Goal: Transaction & Acquisition: Purchase product/service

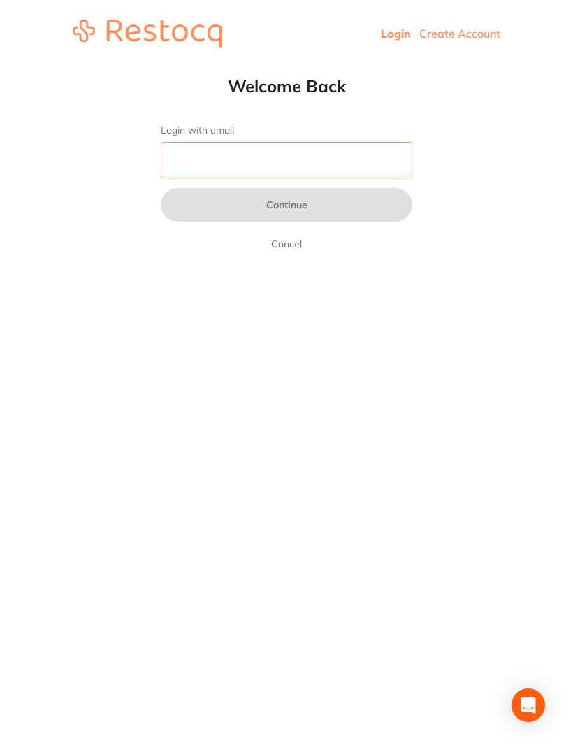
type input "[EMAIL_ADDRESS][DOMAIN_NAME]"
click at [287, 206] on button "Continue" at bounding box center [287, 205] width 252 height 34
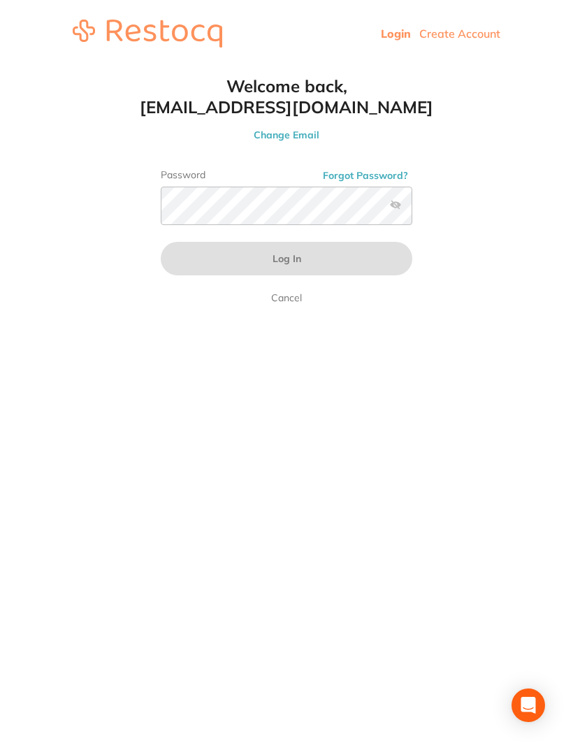
click at [391, 38] on link "Login" at bounding box center [396, 34] width 30 height 14
click at [287, 257] on button "Log In" at bounding box center [287, 259] width 252 height 34
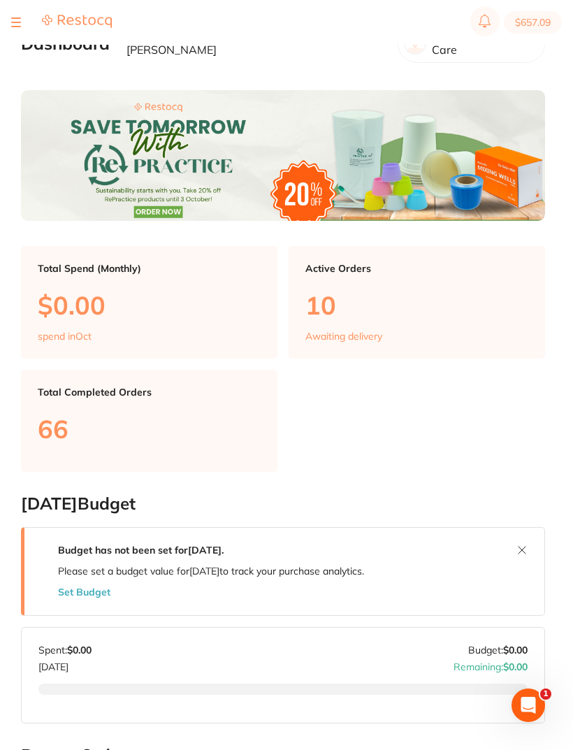
click at [25, 22] on div at bounding box center [61, 22] width 101 height 17
click at [29, 24] on div at bounding box center [61, 22] width 101 height 17
click at [12, 22] on button at bounding box center [16, 22] width 10 height 1
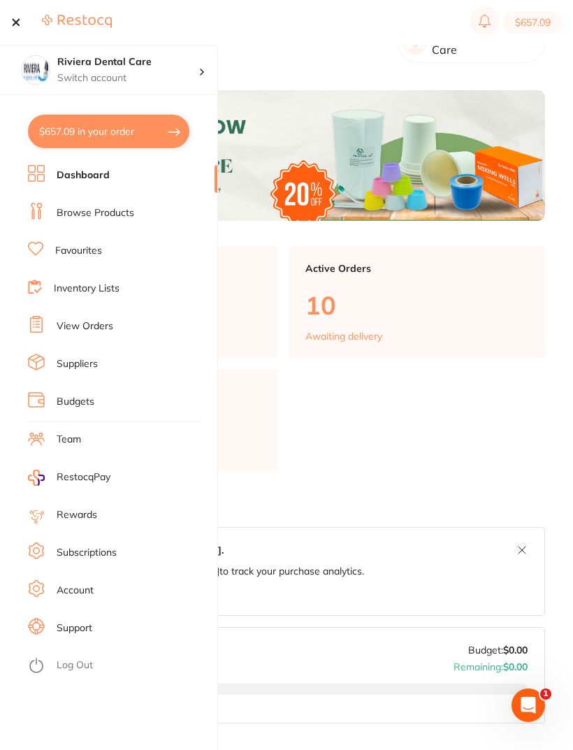
click at [63, 217] on link "Browse Products" at bounding box center [96, 213] width 78 height 14
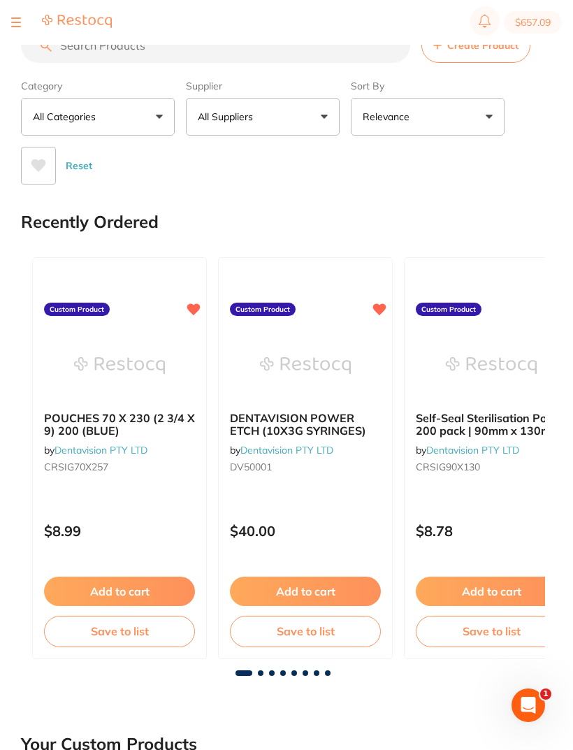
click at [96, 57] on input "search" at bounding box center [215, 45] width 389 height 35
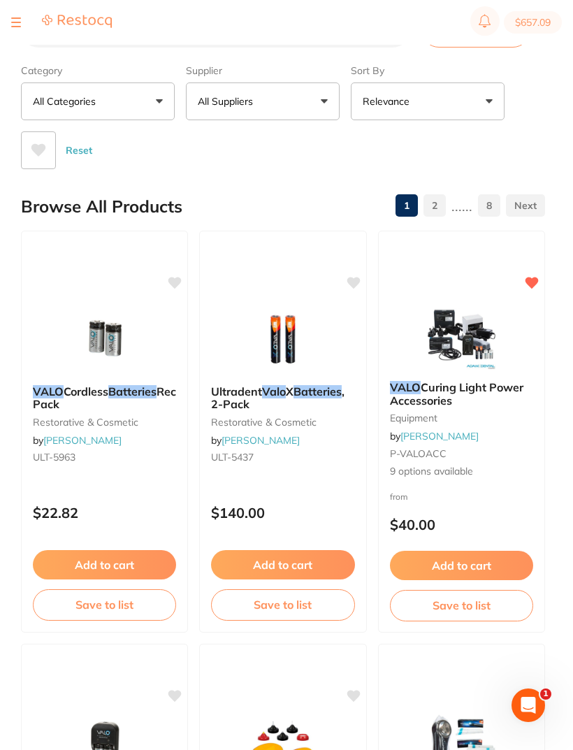
scroll to position [12, 0]
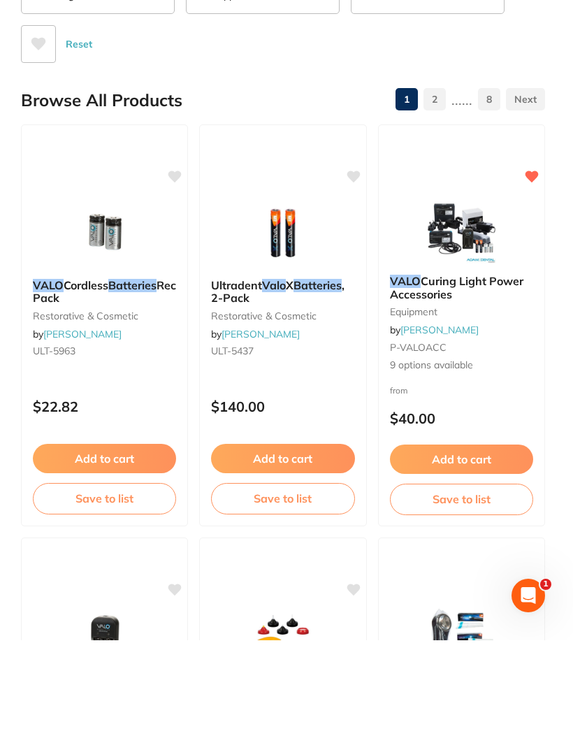
type input "Valo batteries"
click at [107, 308] on img at bounding box center [104, 343] width 91 height 70
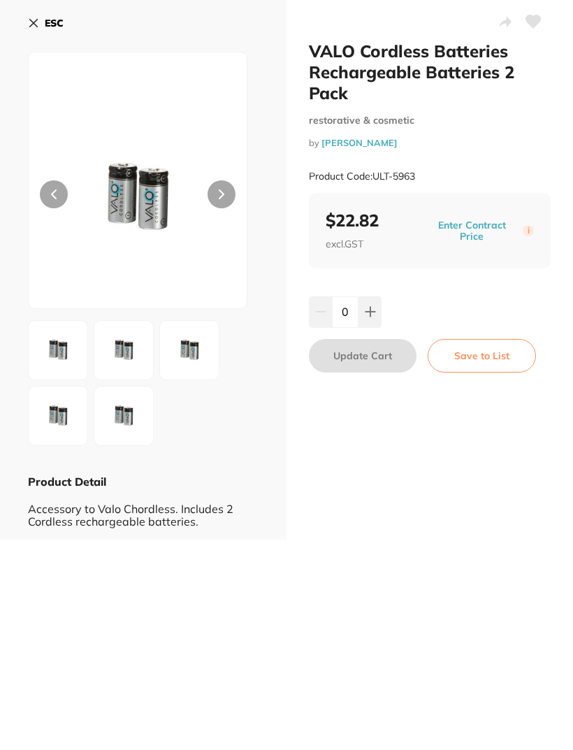
click at [475, 223] on button "Enter Contract Price" at bounding box center [472, 231] width 102 height 25
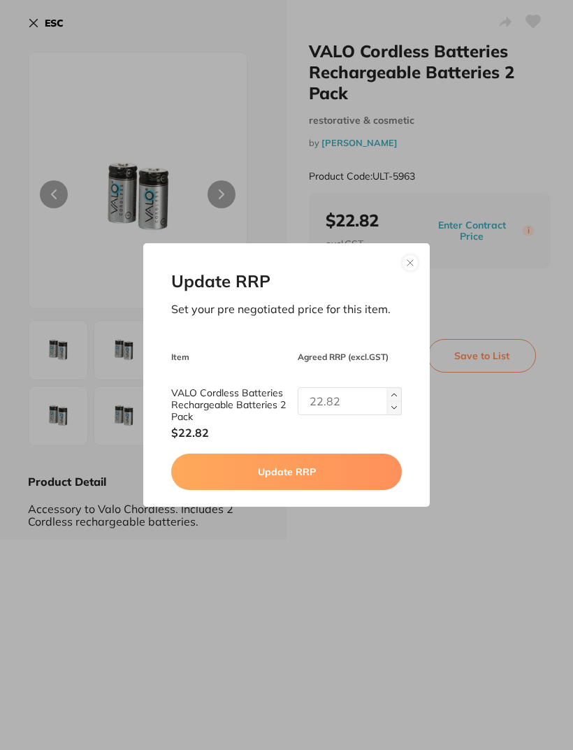
click at [406, 271] on button at bounding box center [410, 262] width 17 height 17
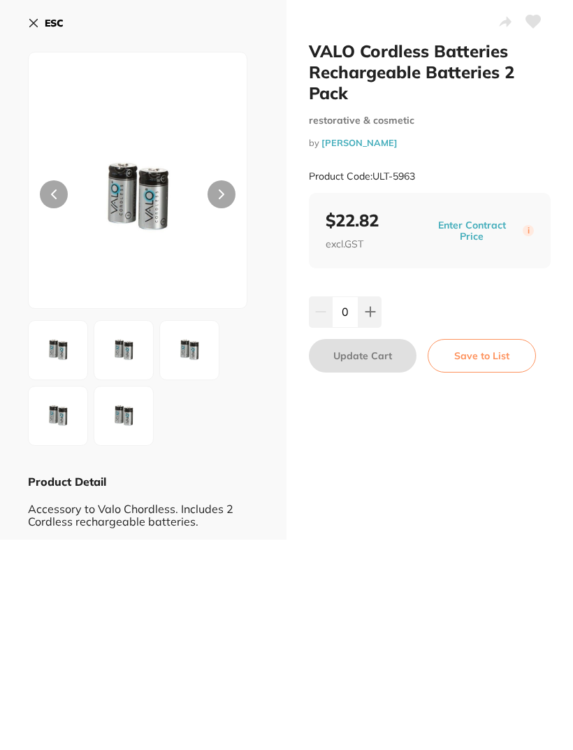
click at [377, 310] on button at bounding box center [370, 311] width 23 height 31
click at [372, 306] on icon at bounding box center [370, 311] width 11 height 11
type input "2"
click at [346, 359] on button "Update Cart" at bounding box center [363, 356] width 108 height 34
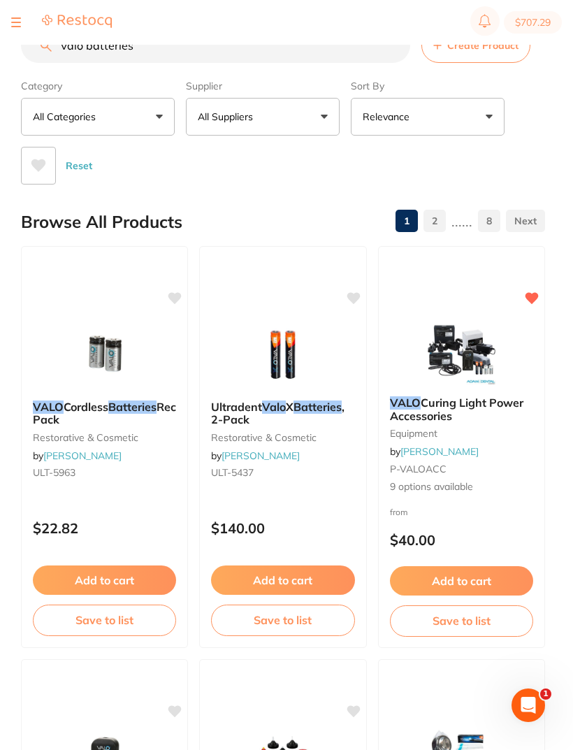
scroll to position [122, 0]
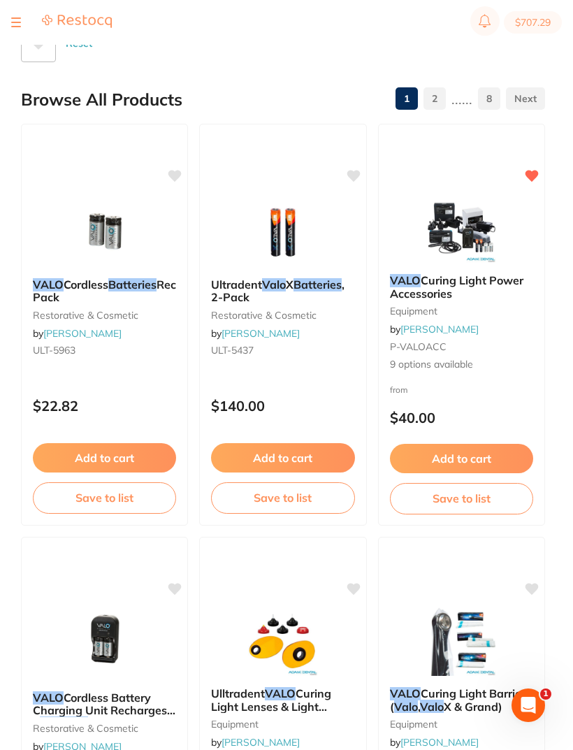
click at [526, 24] on button "$707.29" at bounding box center [533, 22] width 58 height 22
checkbox input "true"
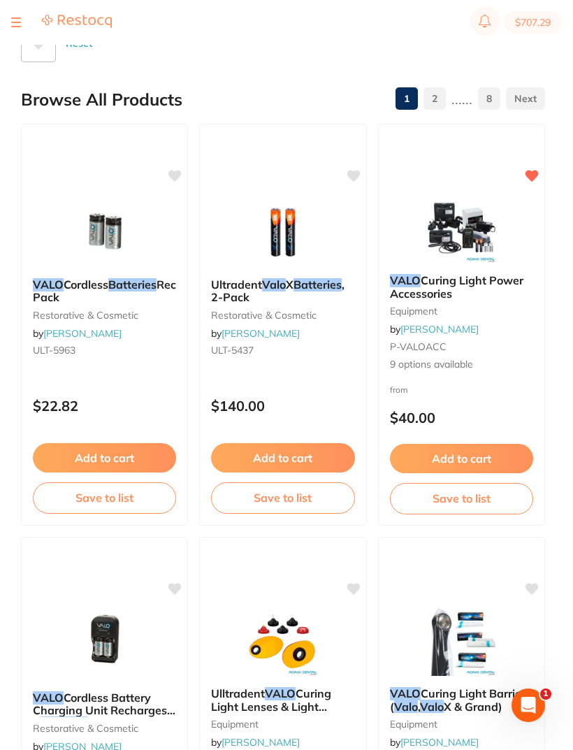
checkbox input "true"
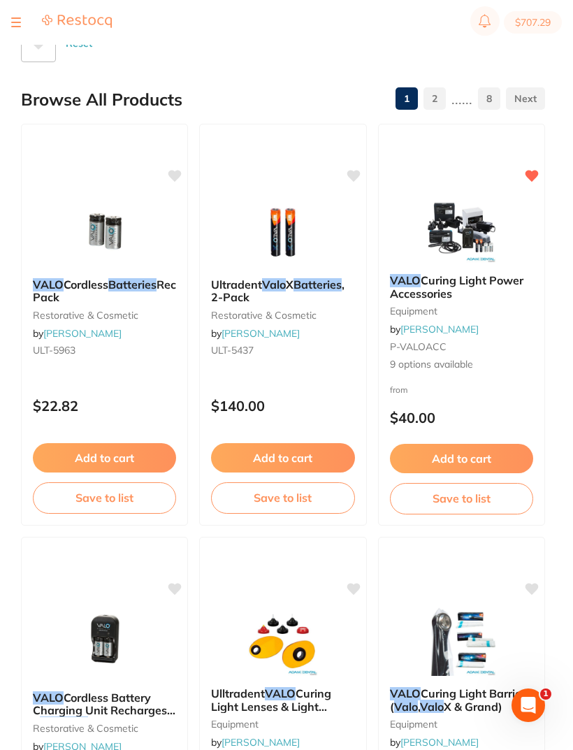
checkbox input "true"
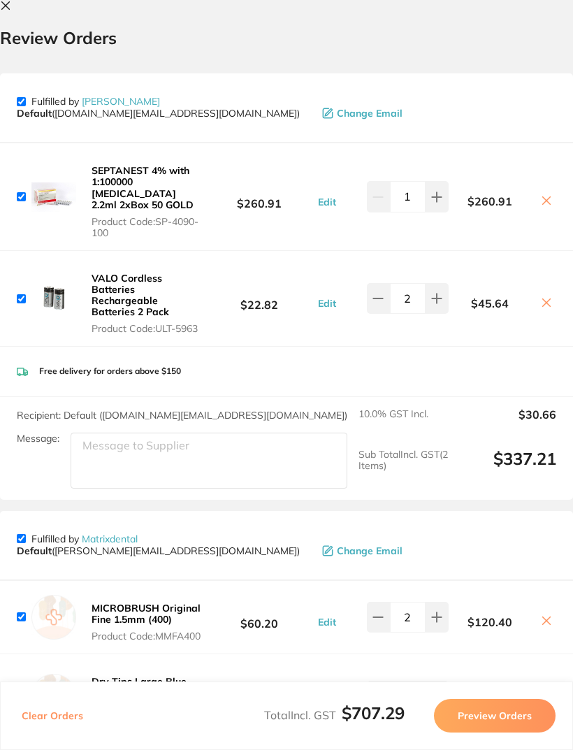
scroll to position [0, 0]
click at [111, 300] on b "VALO Cordless Batteries Rechargeable Batteries 2 Pack" at bounding box center [131, 295] width 78 height 46
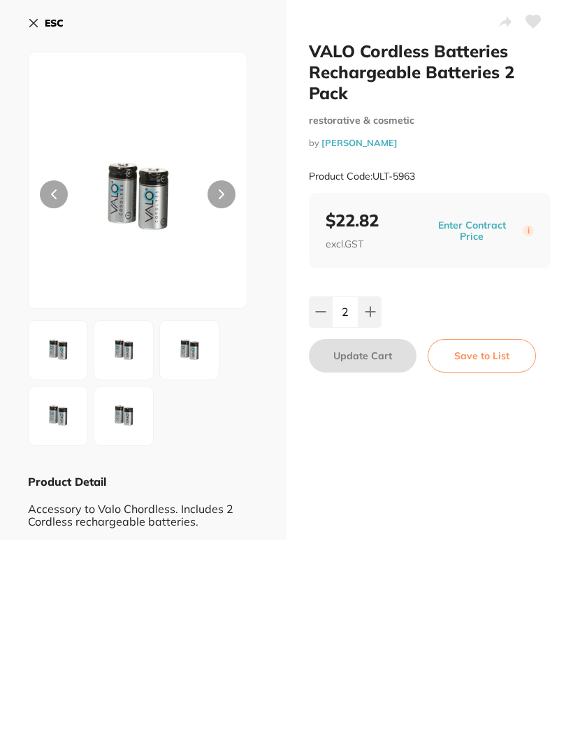
click at [29, 18] on icon at bounding box center [33, 22] width 11 height 11
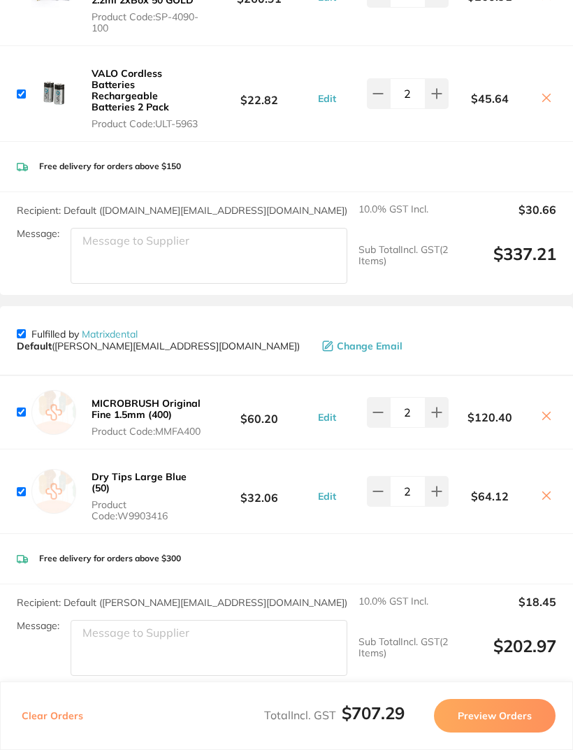
scroll to position [206, 0]
click at [26, 329] on input "checkbox" at bounding box center [21, 333] width 9 height 9
checkbox input "false"
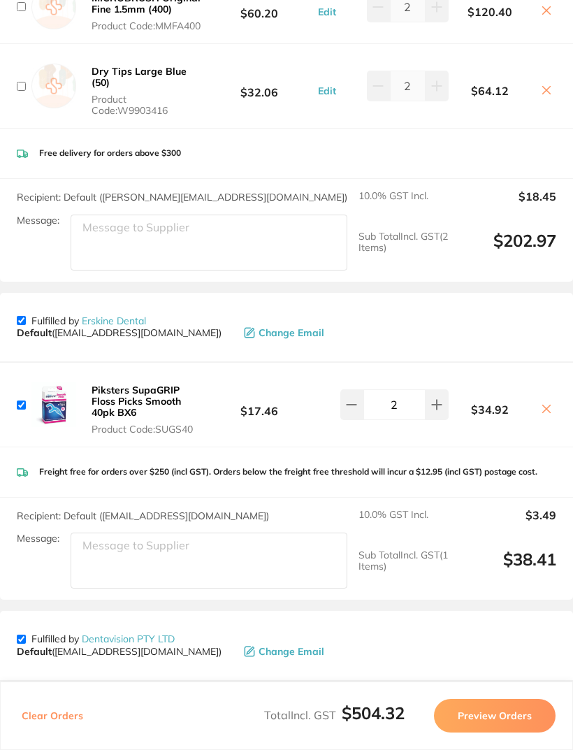
scroll to position [595, 0]
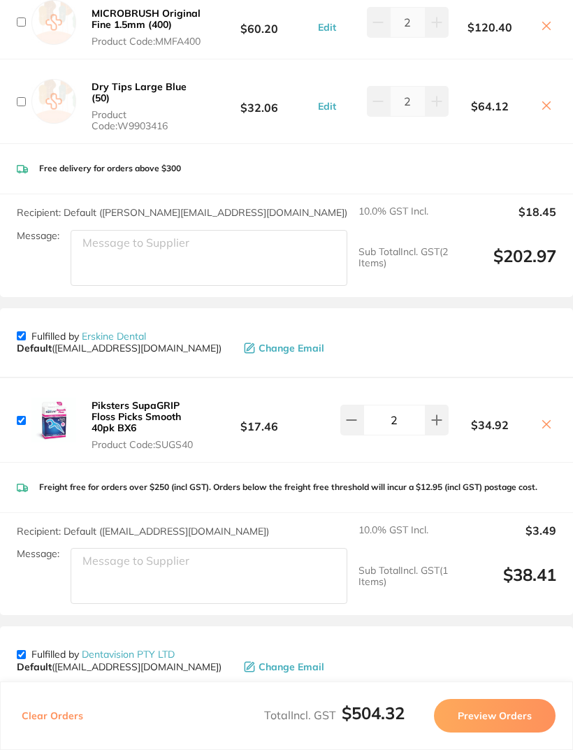
click at [21, 337] on input "checkbox" at bounding box center [21, 335] width 9 height 9
checkbox input "false"
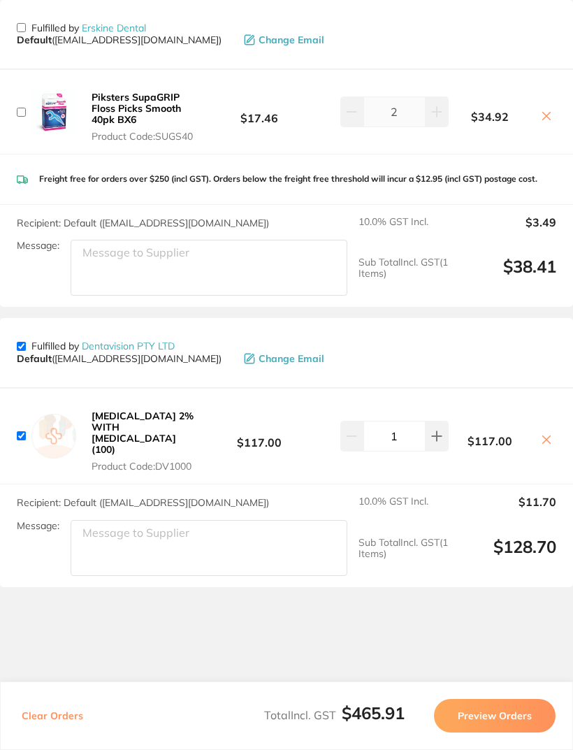
click at [22, 344] on input "checkbox" at bounding box center [21, 346] width 9 height 9
checkbox input "false"
click at [503, 727] on div "Clear Orders Total Incl. GST $337.21 Preview Orders" at bounding box center [286, 716] width 573 height 69
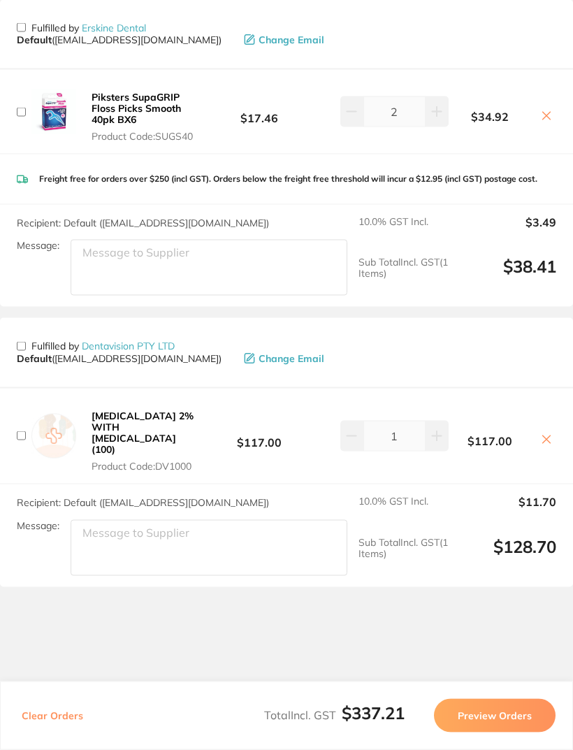
scroll to position [731, 0]
click at [496, 733] on button "Preview Orders" at bounding box center [495, 716] width 122 height 34
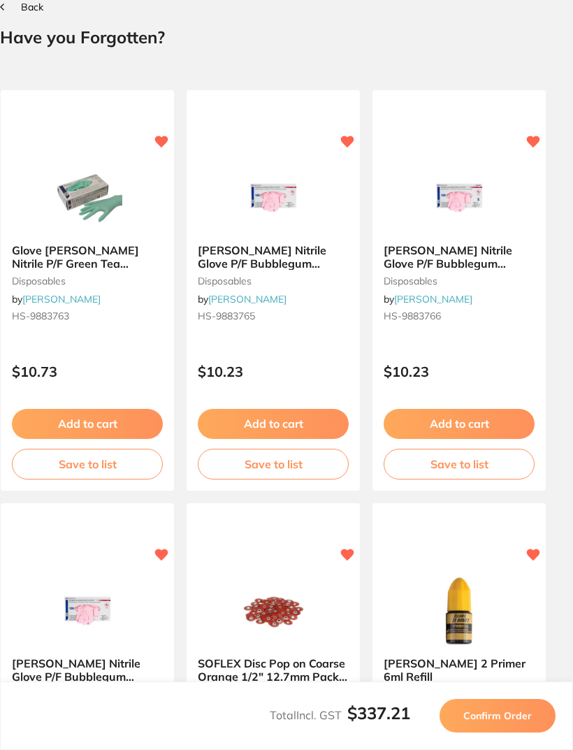
scroll to position [0, 0]
click at [508, 722] on span "Confirm Order" at bounding box center [497, 716] width 69 height 13
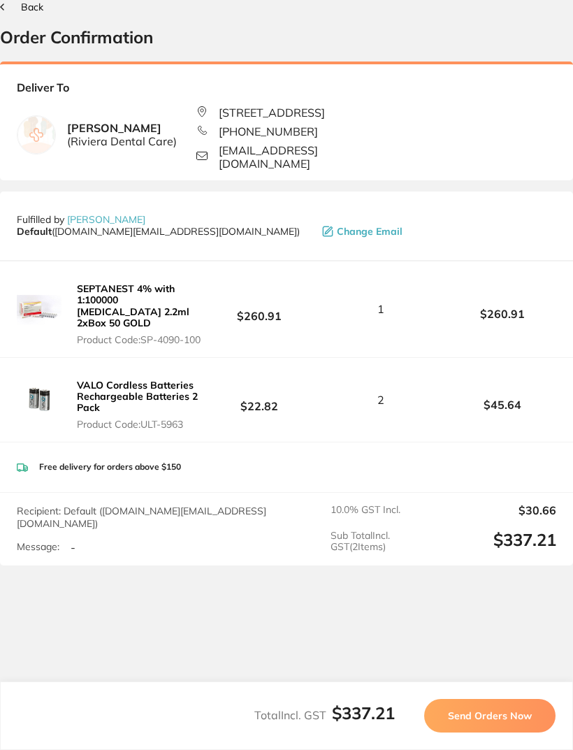
click at [501, 733] on button "Send Orders Now" at bounding box center [489, 716] width 131 height 34
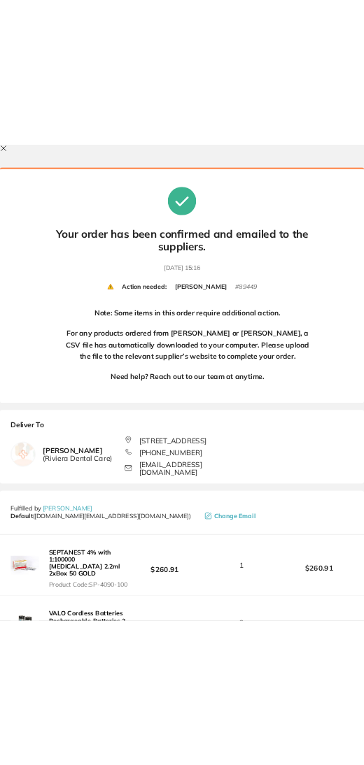
scroll to position [998, 0]
